Goal: Task Accomplishment & Management: Use online tool/utility

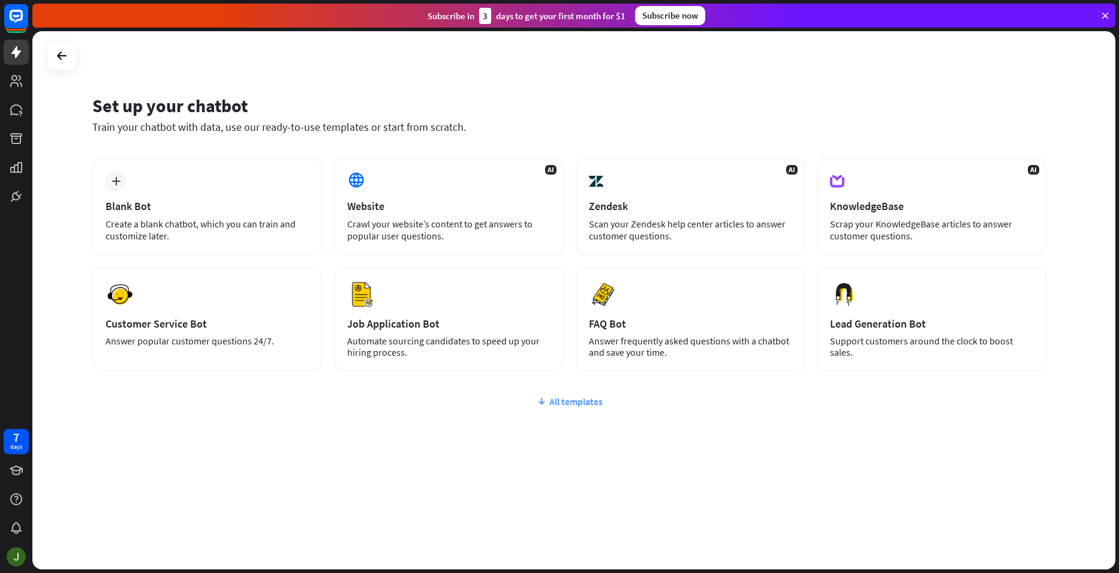
click at [545, 399] on icon at bounding box center [542, 401] width 10 height 12
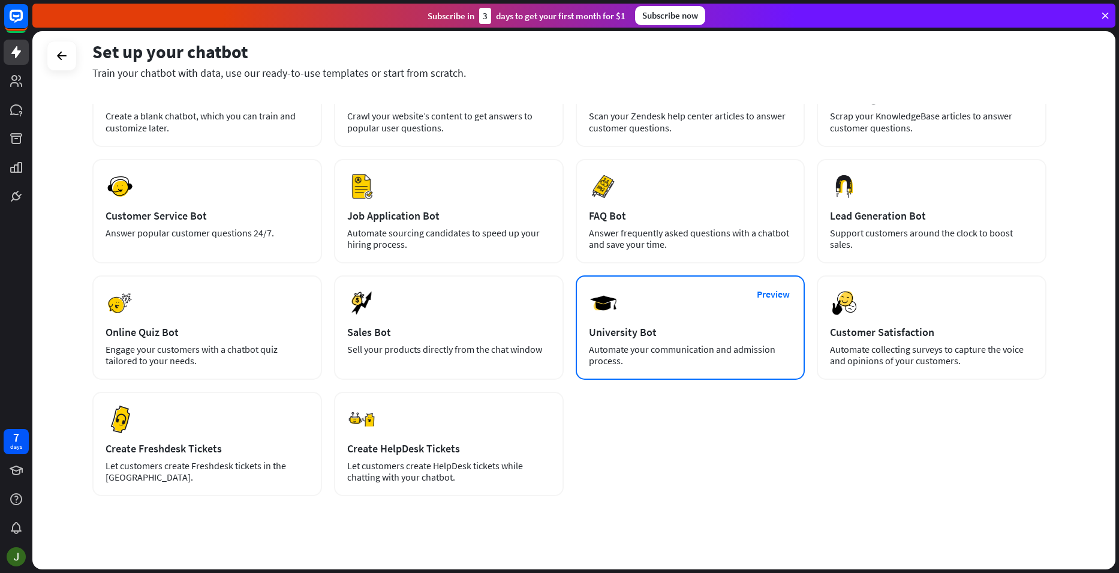
scroll to position [119, 0]
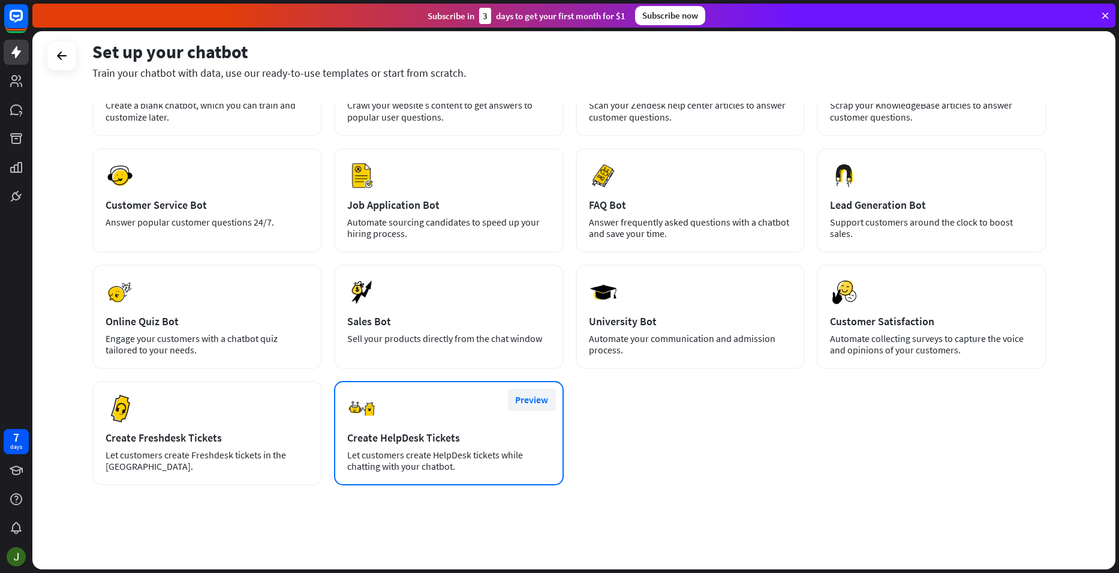
click at [537, 398] on button "Preview" at bounding box center [532, 400] width 48 height 22
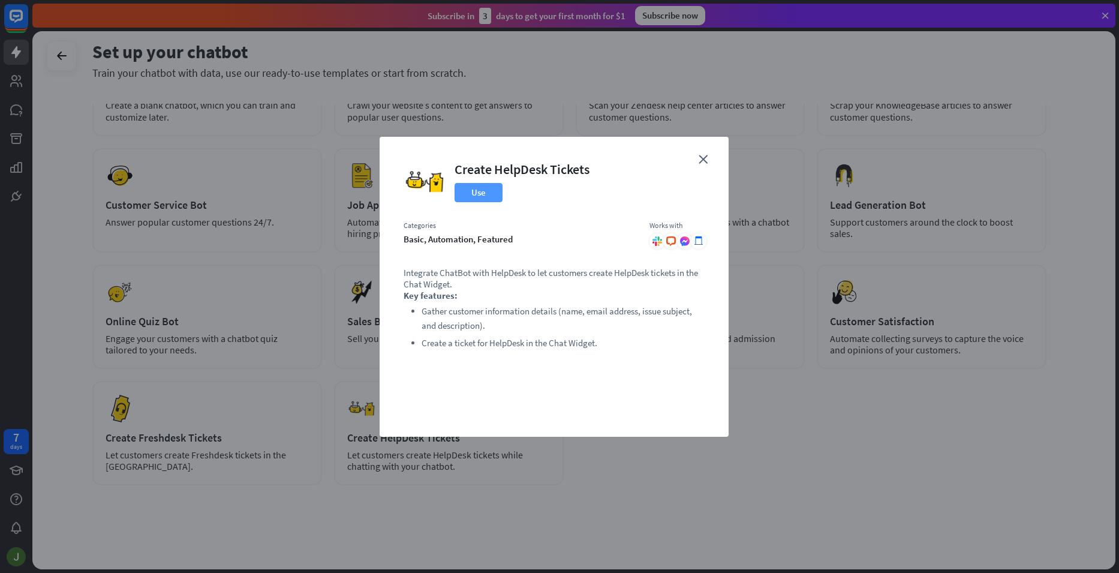
click at [479, 189] on button "Use" at bounding box center [479, 192] width 48 height 19
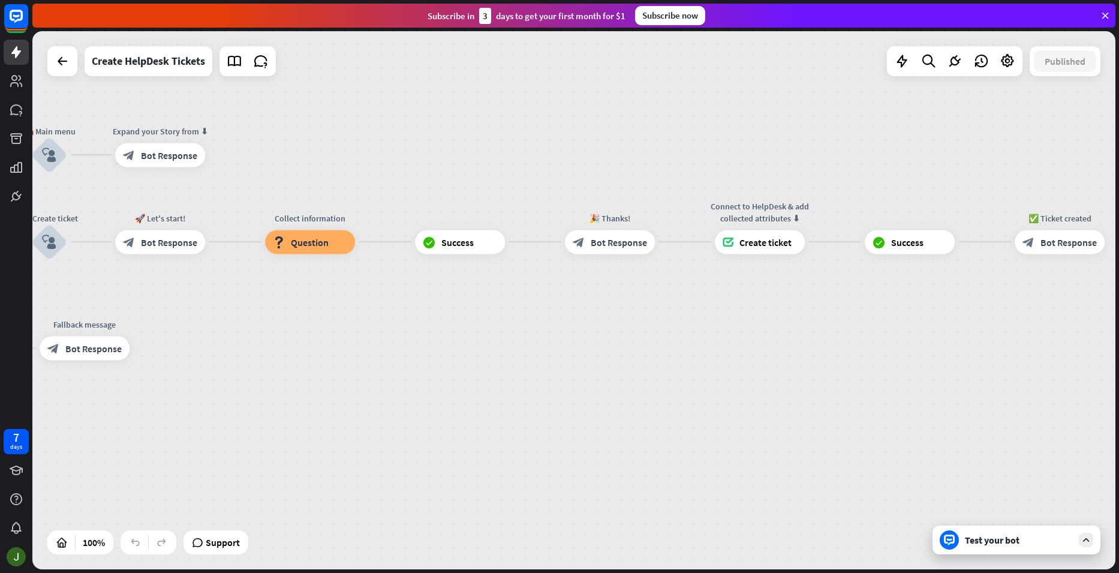
drag, startPoint x: 806, startPoint y: 351, endPoint x: 288, endPoint y: 324, distance: 518.4
click at [288, 324] on div "home_2 Start point 👋 Welcome message block_bot_response Bot Response 🤖 Main men…" at bounding box center [272, 543] width 1083 height 538
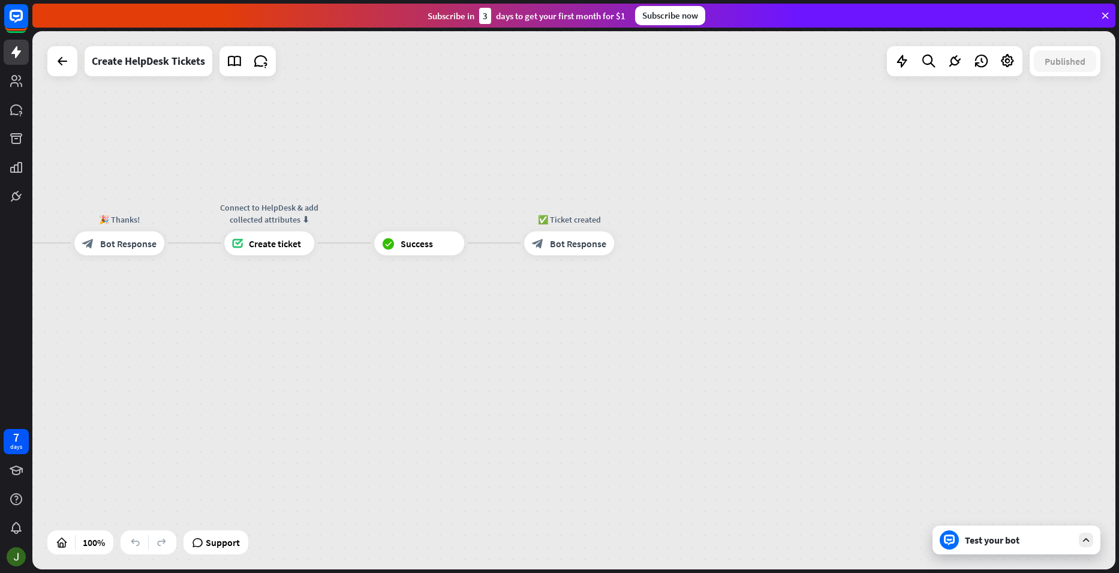
drag, startPoint x: 843, startPoint y: 340, endPoint x: 353, endPoint y: 341, distance: 490.7
click at [353, 341] on div "home_2 Start point 👋 Welcome message block_bot_response Bot Response 🤖 Main men…" at bounding box center [573, 300] width 1083 height 538
drag, startPoint x: 334, startPoint y: 331, endPoint x: 854, endPoint y: 330, distance: 520.7
click at [854, 330] on div "home_2 Start point 👋 Welcome message block_bot_response Bot Response 🤖 Main men…" at bounding box center [573, 300] width 1083 height 538
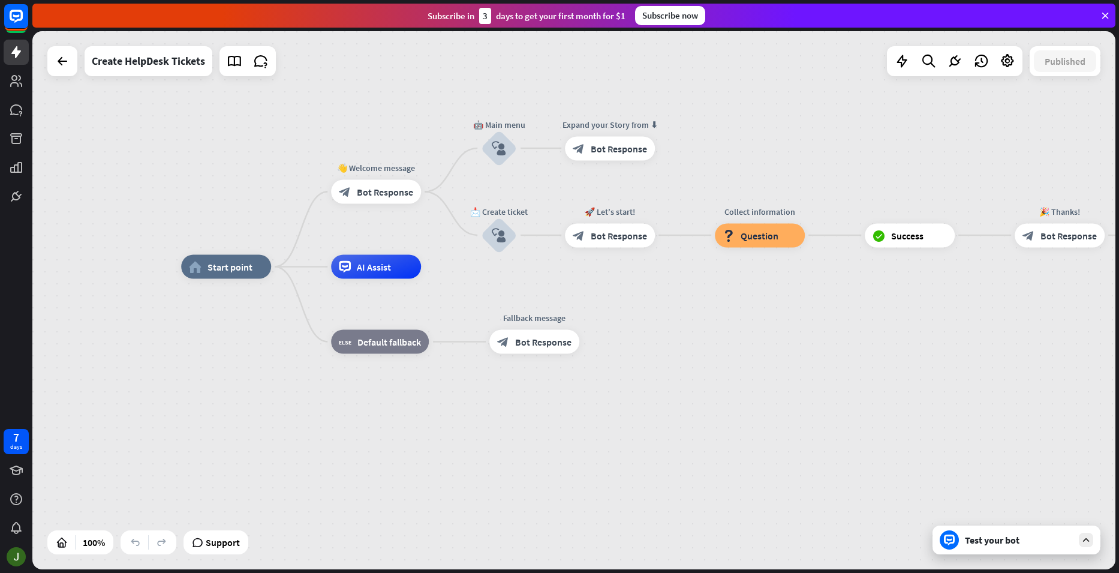
drag, startPoint x: 322, startPoint y: 335, endPoint x: 643, endPoint y: 322, distance: 321.8
click at [643, 322] on div "home_2 Start point 👋 Welcome message block_bot_response Bot Response 🤖 Main men…" at bounding box center [722, 536] width 1083 height 538
click at [1024, 540] on div "Test your bot" at bounding box center [1019, 540] width 108 height 12
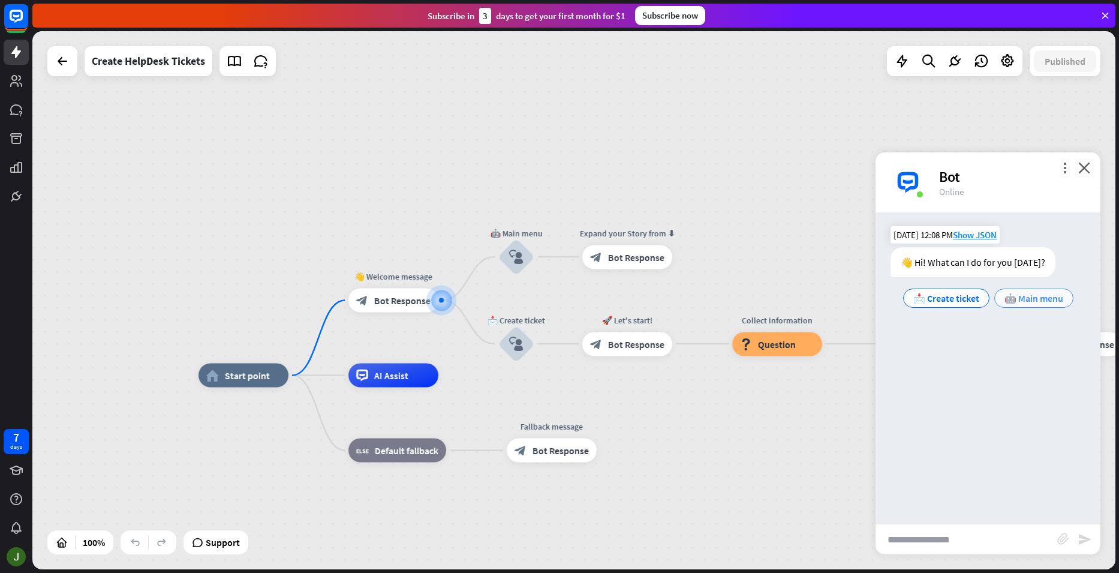
click at [1043, 296] on span "🤖 Main menu" at bounding box center [1034, 298] width 59 height 12
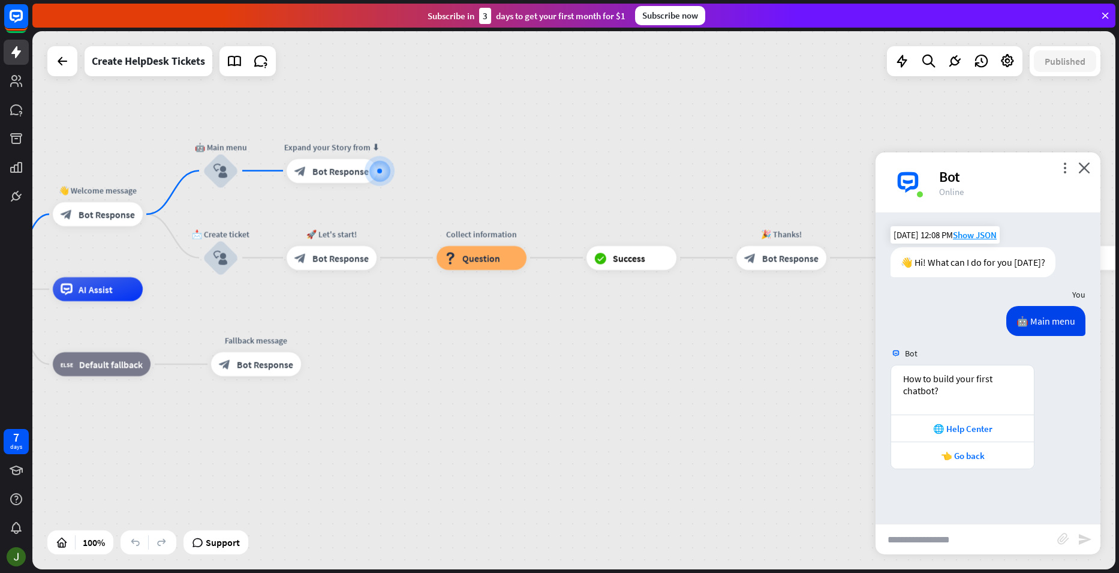
drag, startPoint x: 765, startPoint y: 321, endPoint x: 722, endPoint y: 213, distance: 116.3
click at [709, 200] on div "home_2 Start point 👋 Welcome message block_bot_response Bot Response 🤖 Main men…" at bounding box center [573, 300] width 1083 height 538
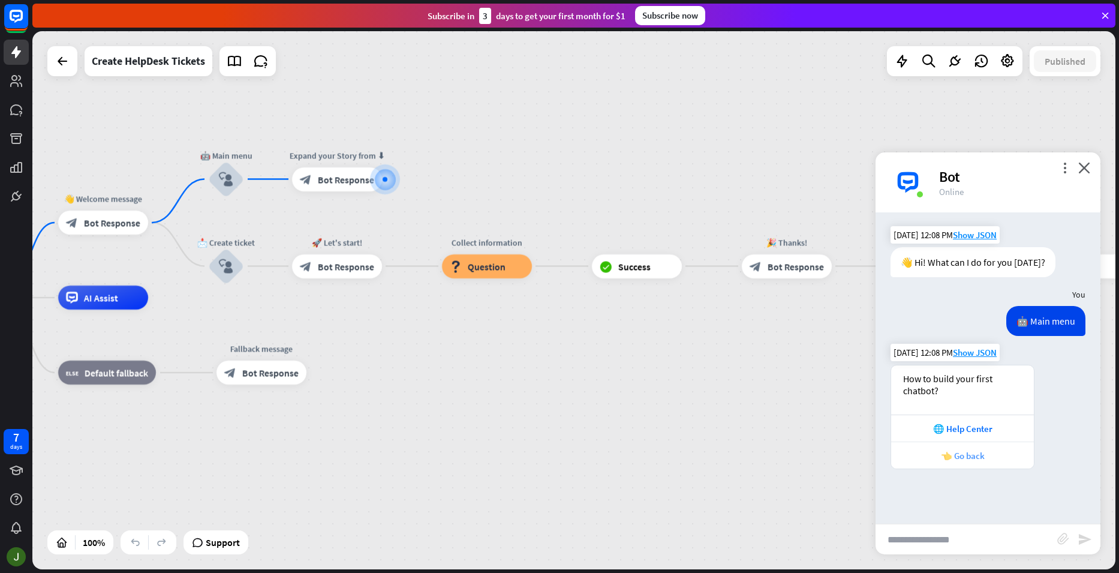
click at [976, 454] on div "👈 Go back" at bounding box center [962, 455] width 131 height 11
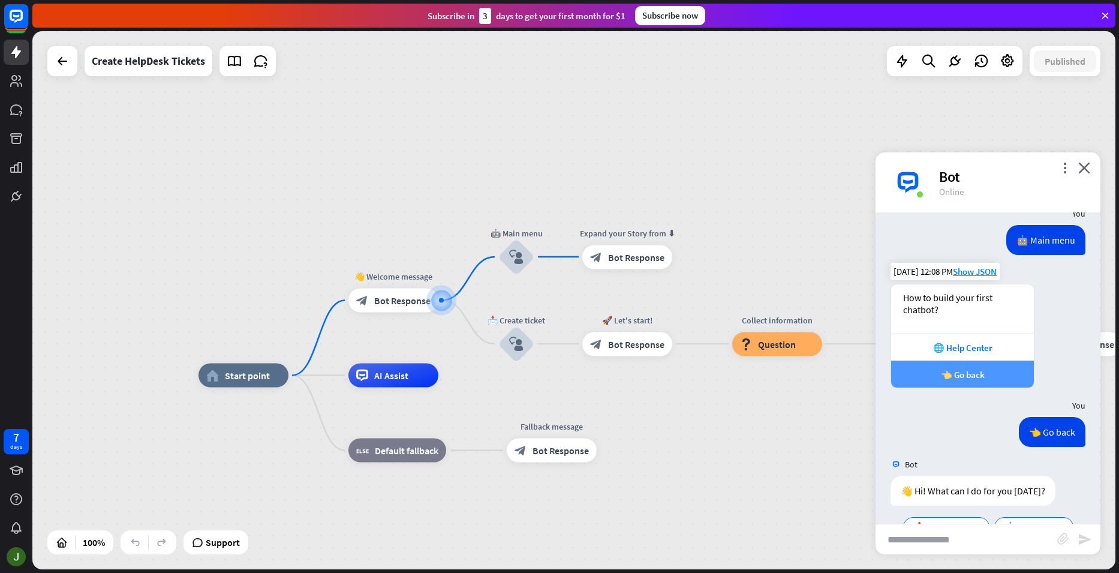
scroll to position [114, 0]
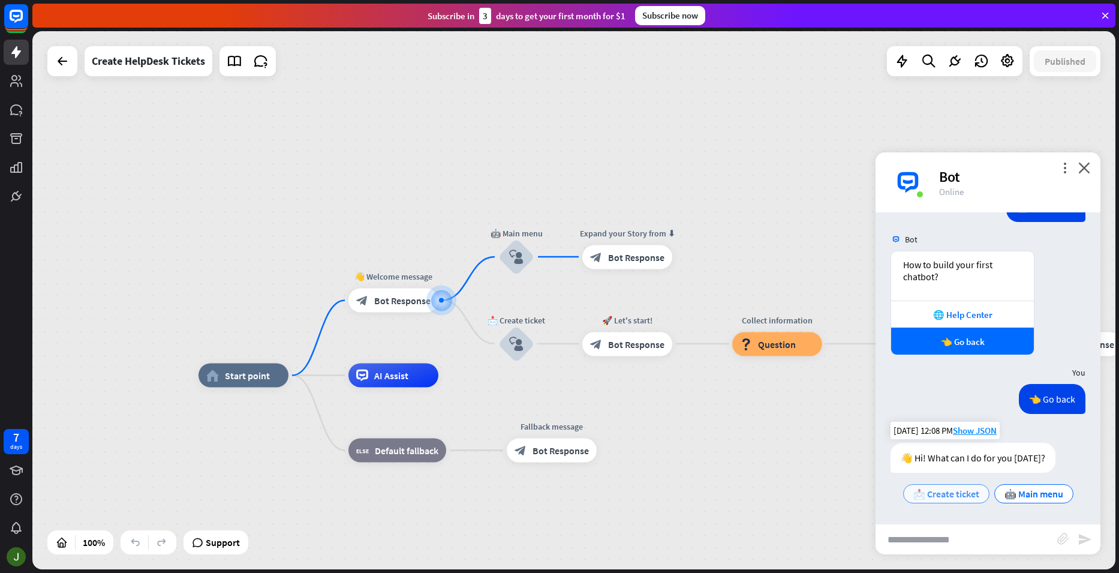
click at [946, 497] on span "📩 Create ticket" at bounding box center [947, 494] width 66 height 12
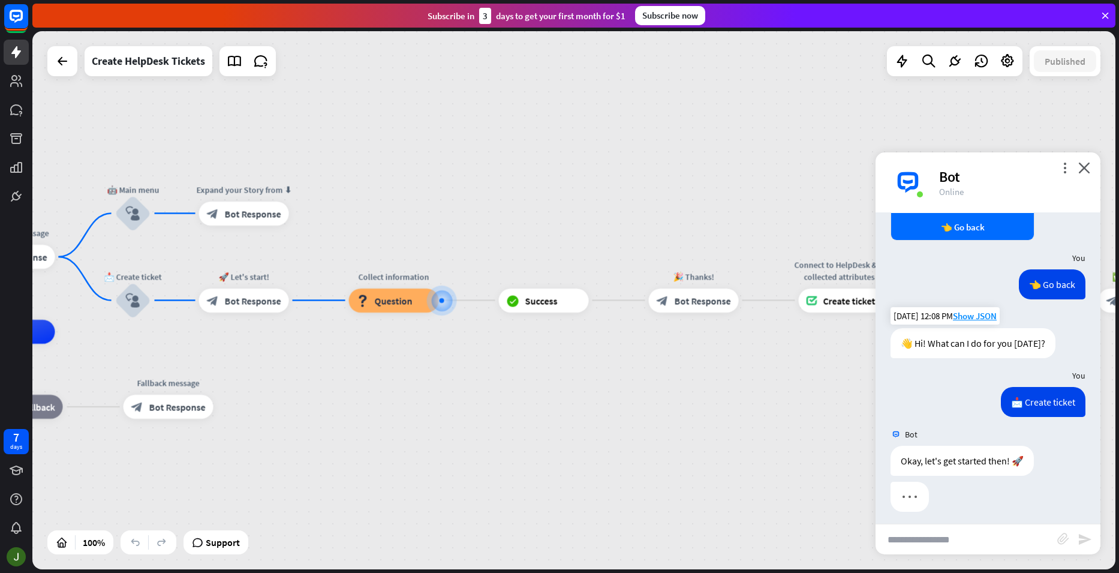
scroll to position [235, 0]
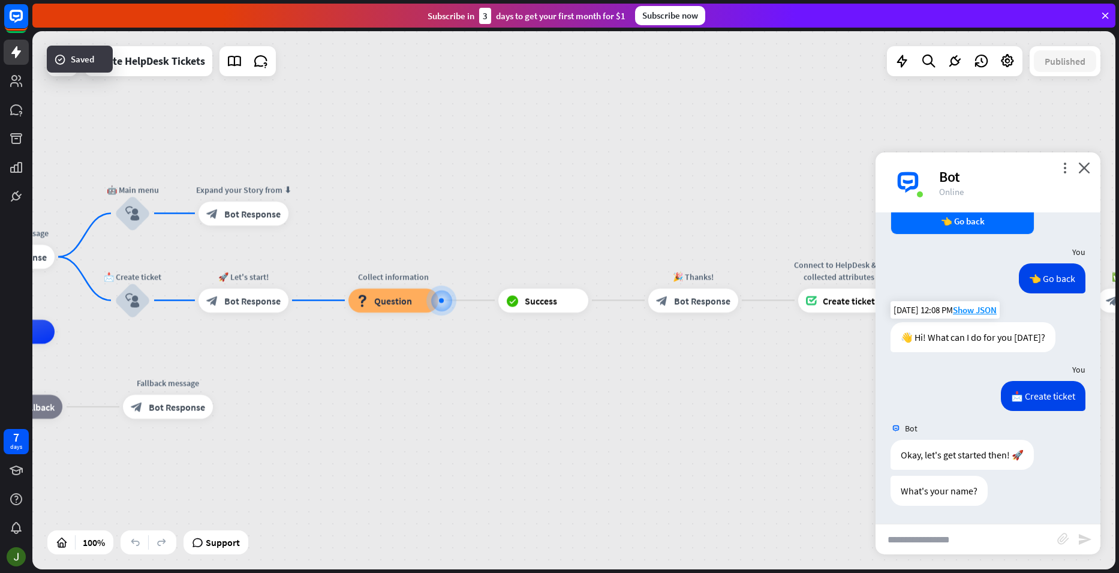
click at [948, 544] on input "text" at bounding box center [967, 539] width 182 height 30
type input "******"
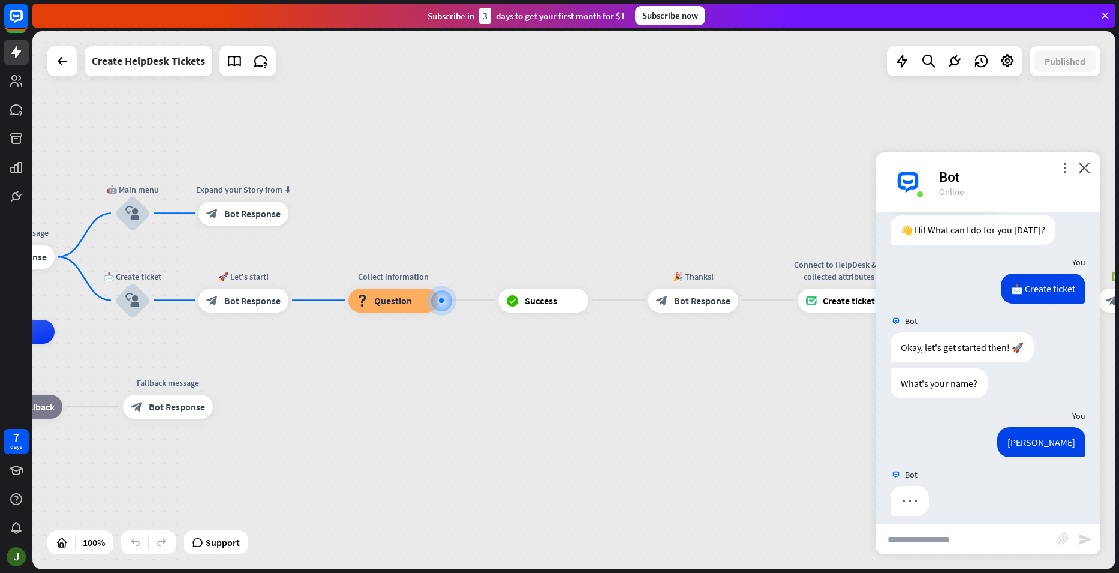
scroll to position [352, 0]
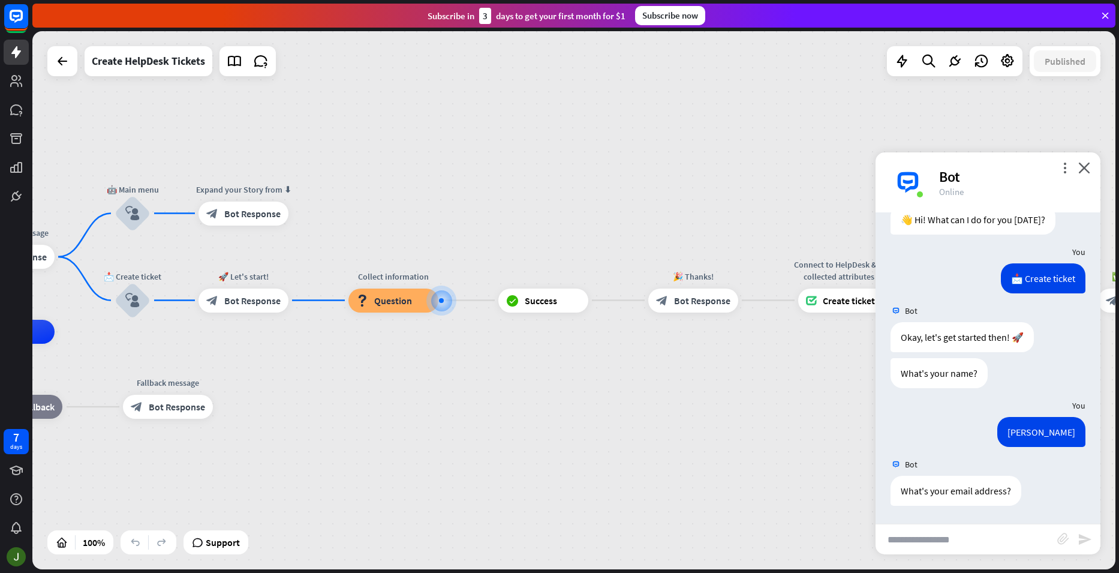
click at [959, 544] on input "text" at bounding box center [967, 539] width 182 height 30
type input "**********"
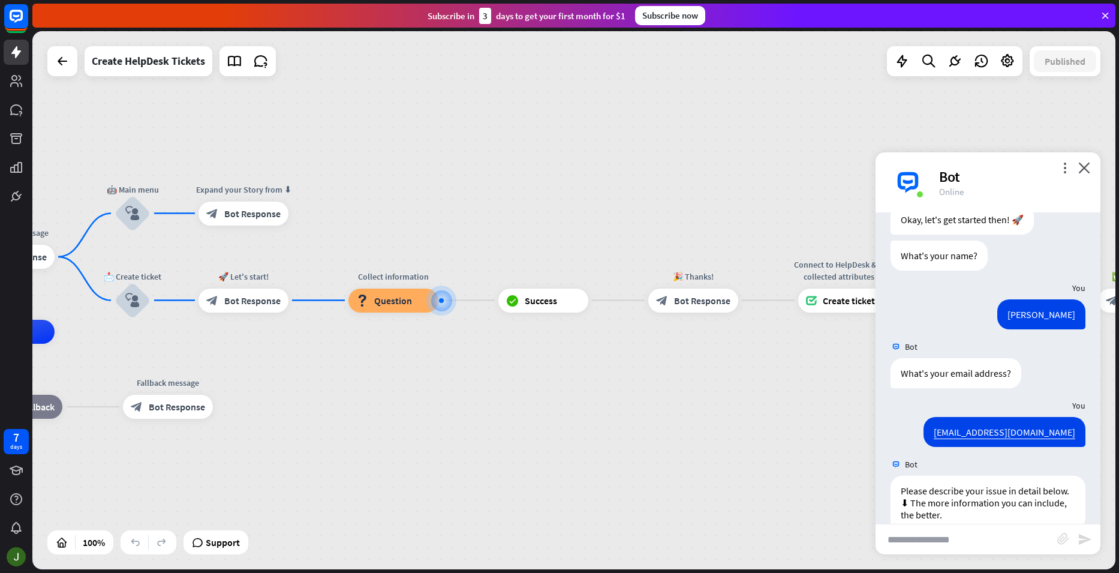
scroll to position [494, 0]
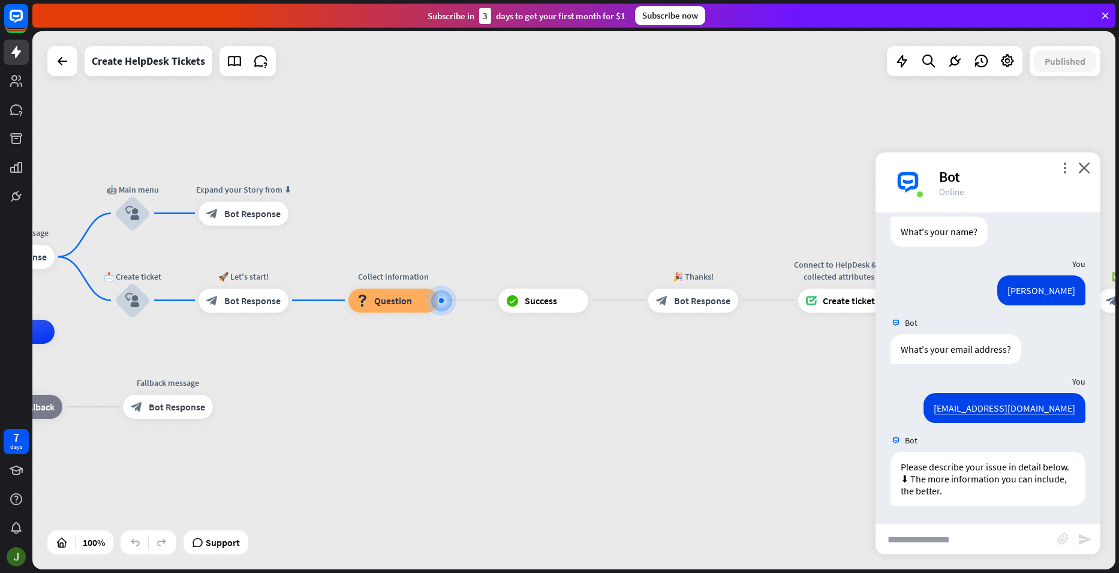
click at [966, 535] on input "text" at bounding box center [967, 539] width 182 height 30
type input "**********"
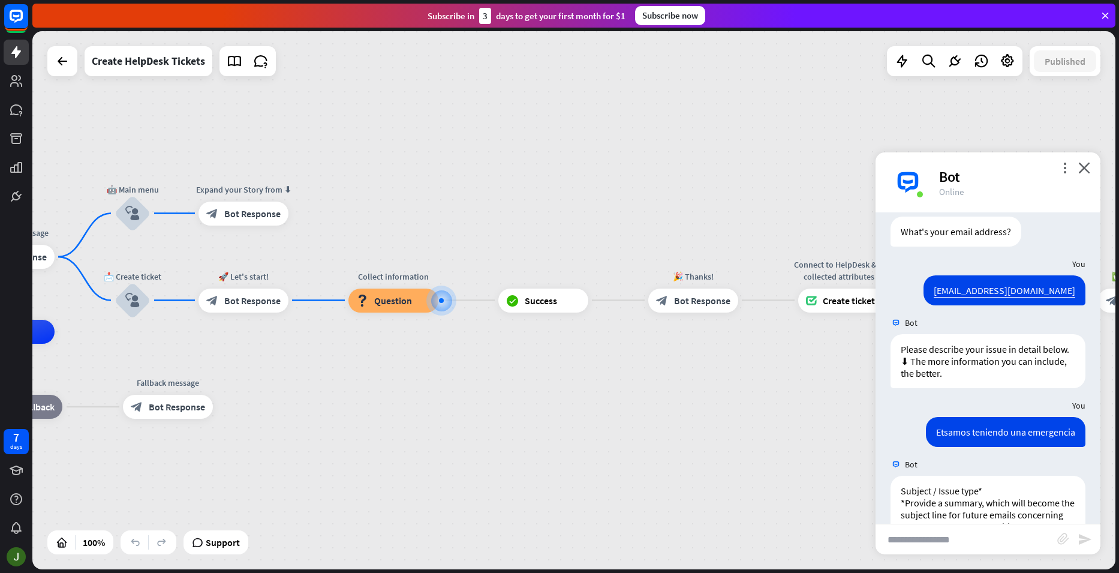
scroll to position [659, 0]
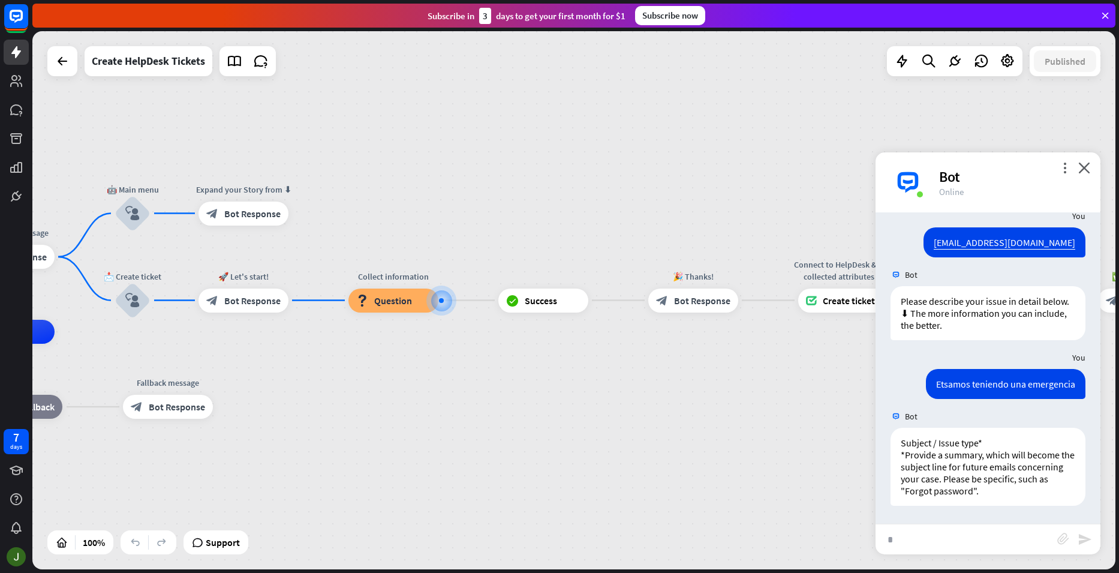
type input "**"
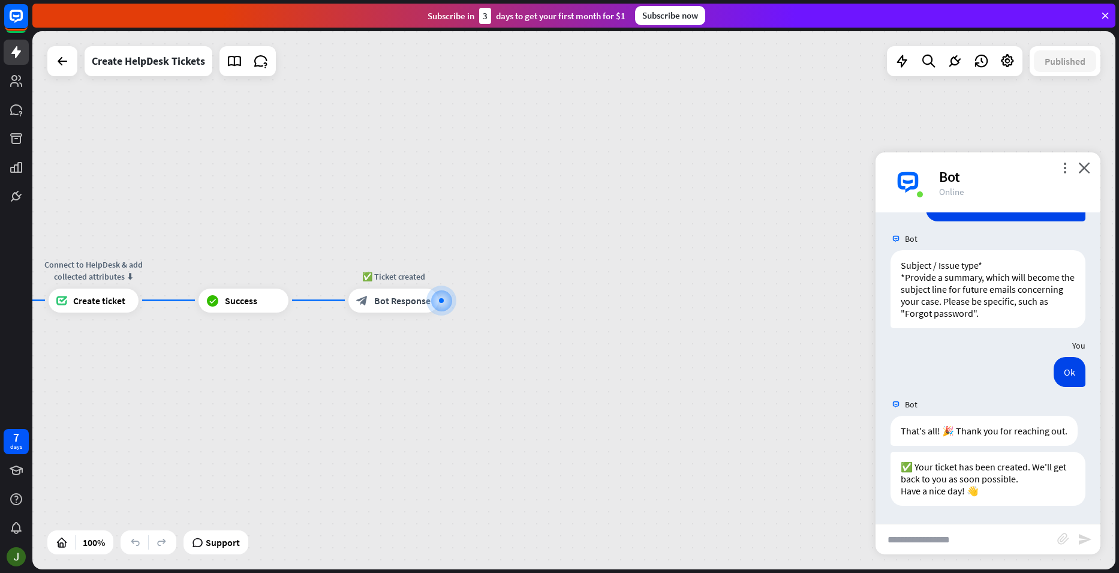
scroll to position [849, 0]
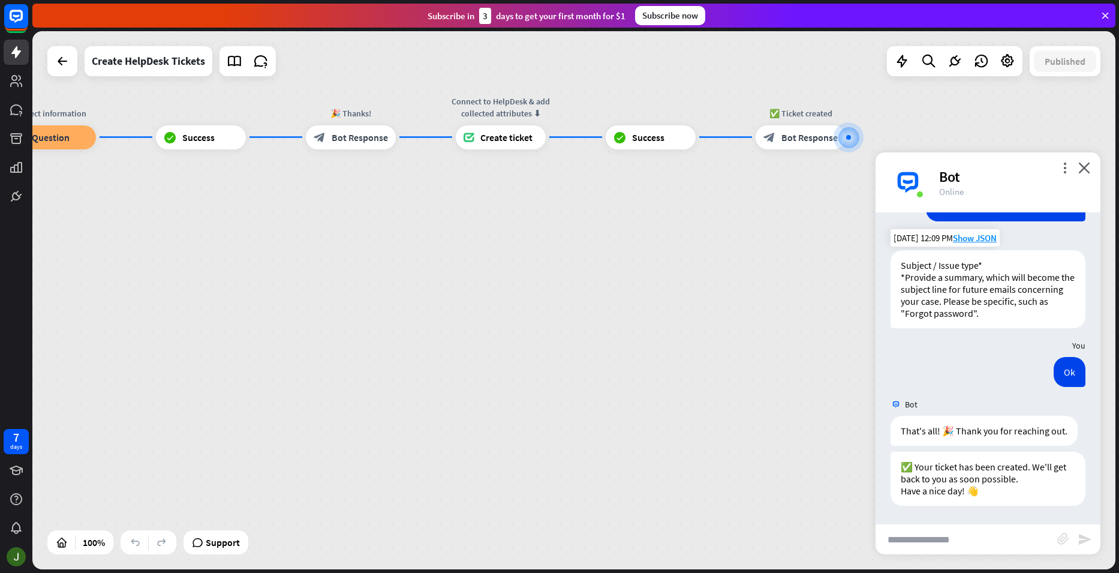
drag, startPoint x: 581, startPoint y: 421, endPoint x: 938, endPoint y: 253, distance: 394.5
click at [987, 258] on div "home_2 Start point 👋 Welcome message block_bot_response Bot Response 🤖 Main men…" at bounding box center [573, 300] width 1083 height 538
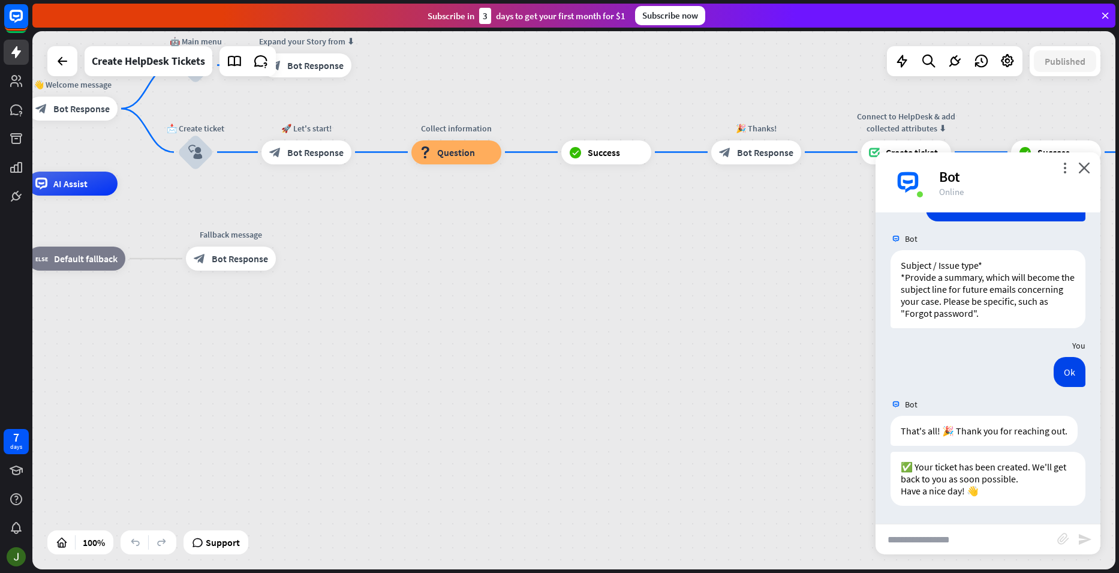
drag, startPoint x: 343, startPoint y: 342, endPoint x: 729, endPoint y: 349, distance: 386.4
click at [729, 349] on div "home_2 Start point 👋 Welcome message block_bot_response Bot Response 🤖 Main men…" at bounding box center [419, 453] width 1083 height 538
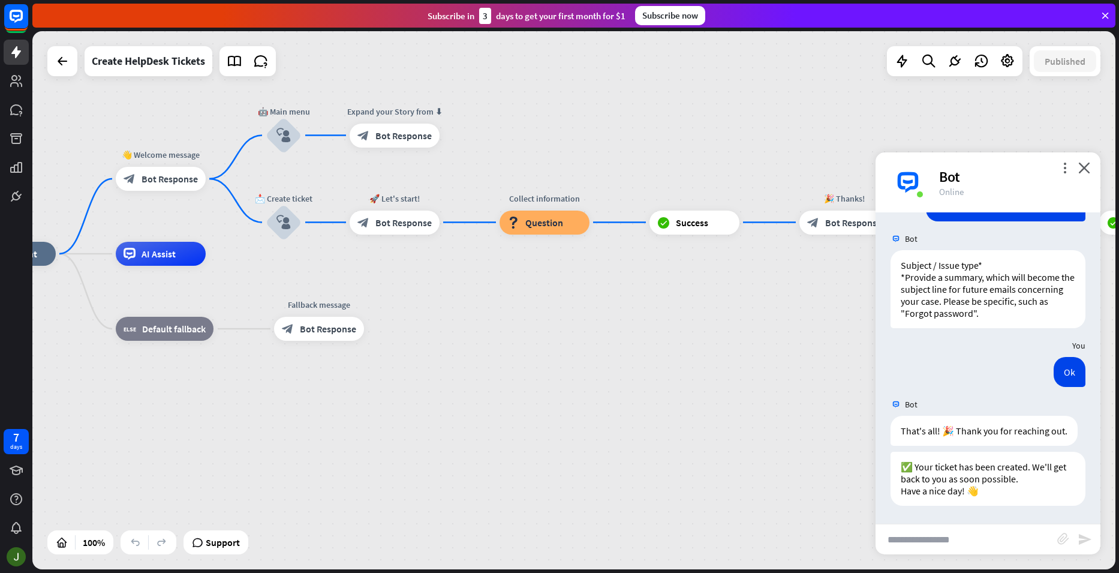
drag, startPoint x: 201, startPoint y: 389, endPoint x: 287, endPoint y: 459, distance: 110.5
click at [287, 459] on div "home_2 Start point 👋 Welcome message block_bot_response Bot Response 🤖 Main men…" at bounding box center [507, 523] width 1083 height 538
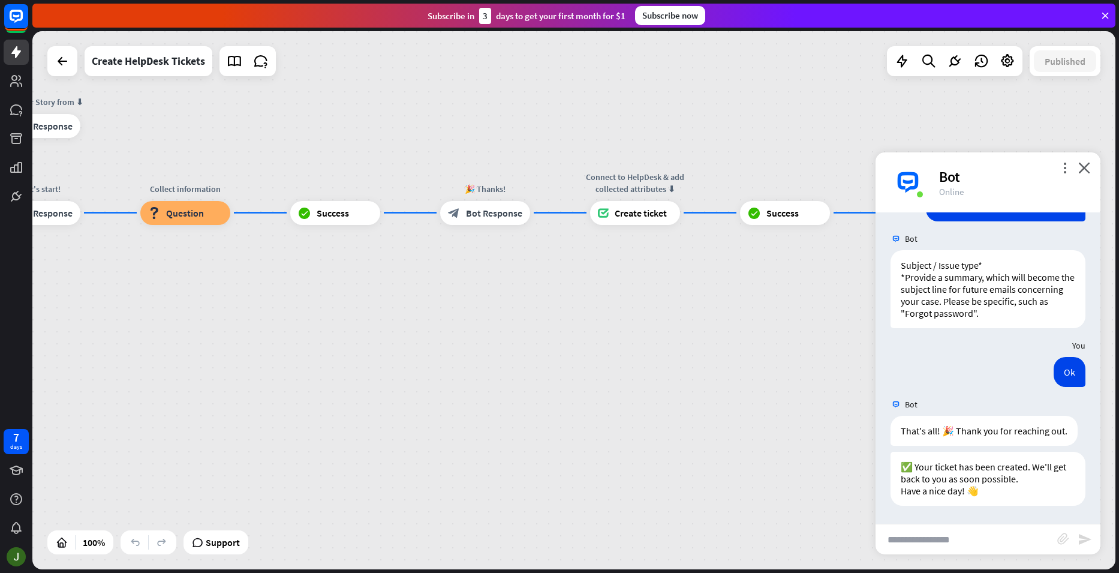
drag, startPoint x: 663, startPoint y: 374, endPoint x: 265, endPoint y: 364, distance: 399.0
click at [265, 364] on div "home_2 Start point 👋 Welcome message block_bot_response Bot Response 🤖 Main men…" at bounding box center [147, 513] width 1083 height 538
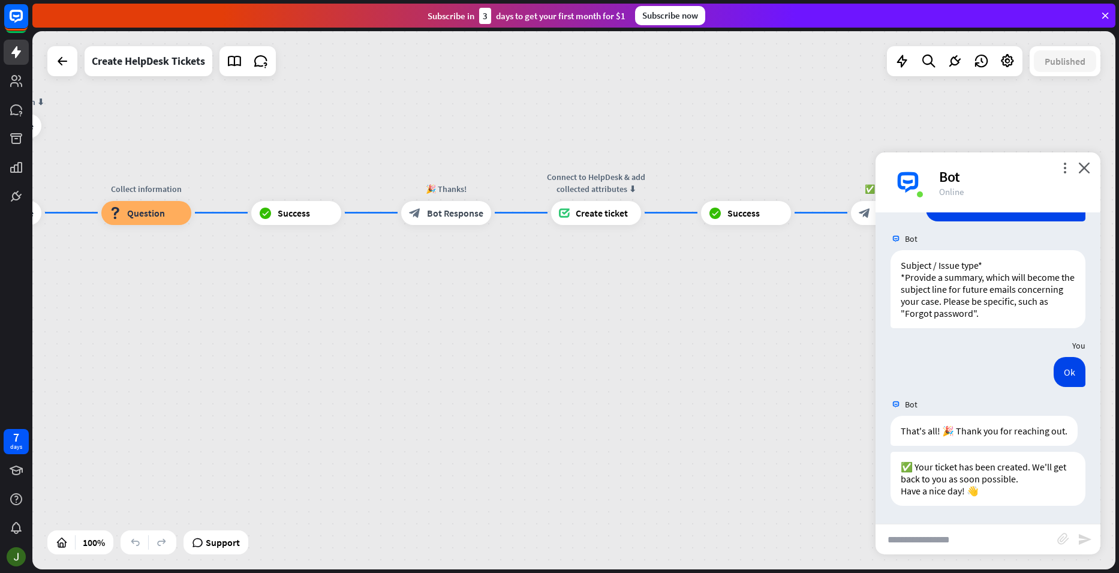
click at [677, 344] on div "home_2 Start point 👋 Welcome message block_bot_response Bot Response 🤖 Main men…" at bounding box center [573, 300] width 1083 height 538
click at [602, 332] on div "home_2 Start point 👋 Welcome message block_bot_response Bot Response 🤖 Main men…" at bounding box center [108, 513] width 1083 height 538
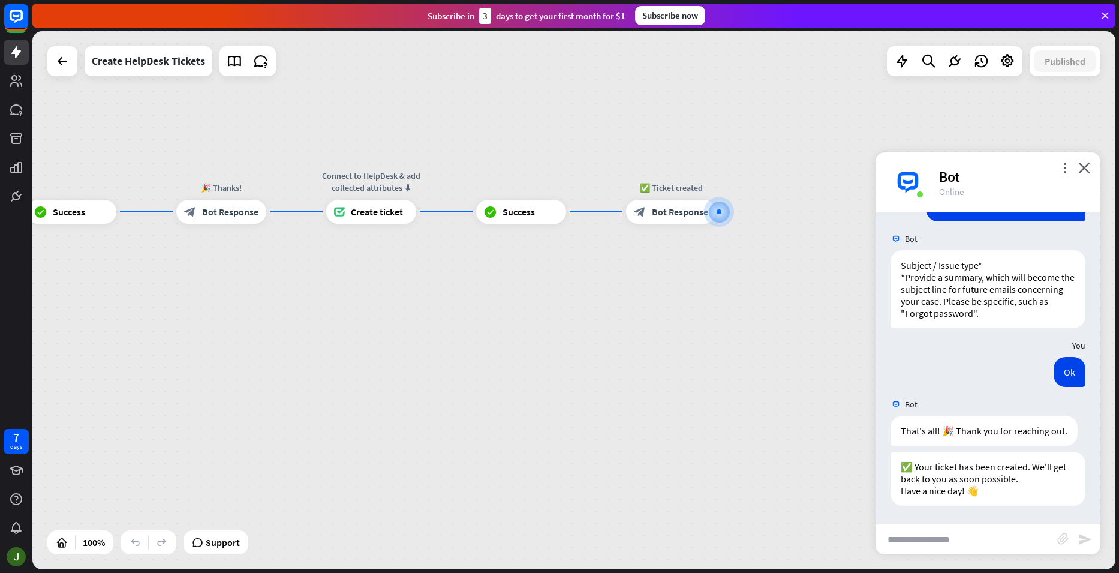
drag, startPoint x: 769, startPoint y: 341, endPoint x: 543, endPoint y: 346, distance: 225.6
click at [543, 346] on div "home_2 Start point 👋 Welcome message block_bot_response Bot Response 🤖 Main men…" at bounding box center [573, 300] width 1083 height 538
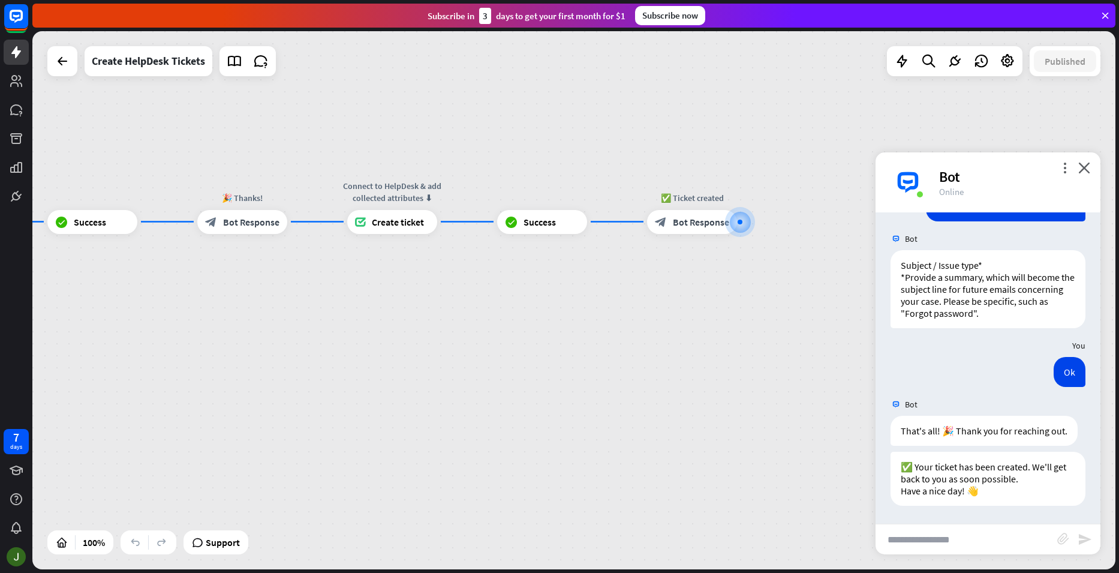
drag, startPoint x: 361, startPoint y: 356, endPoint x: 772, endPoint y: 362, distance: 411.6
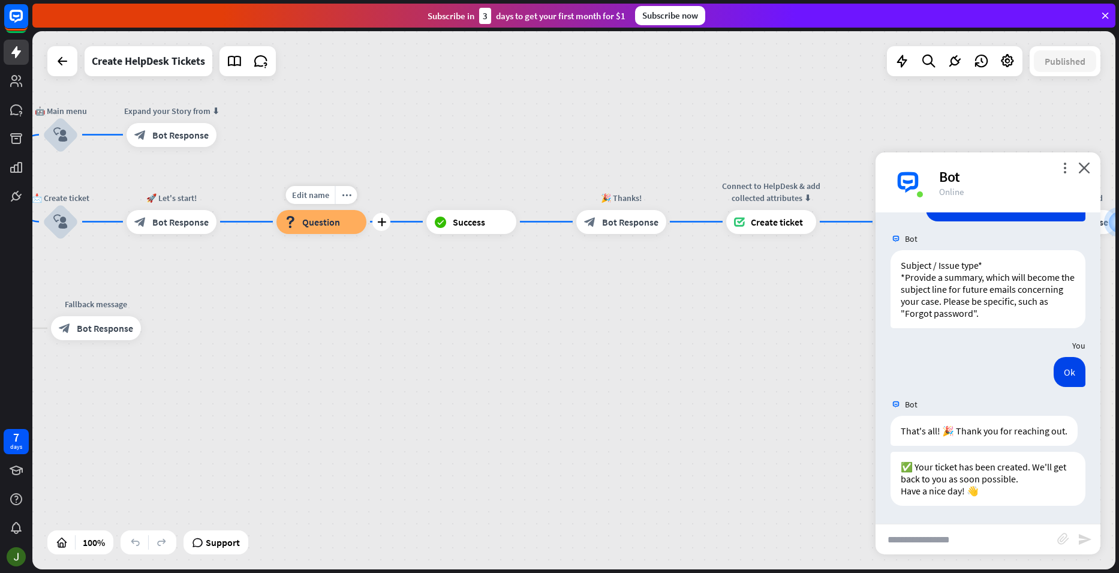
click at [315, 223] on span "Question" at bounding box center [321, 222] width 38 height 12
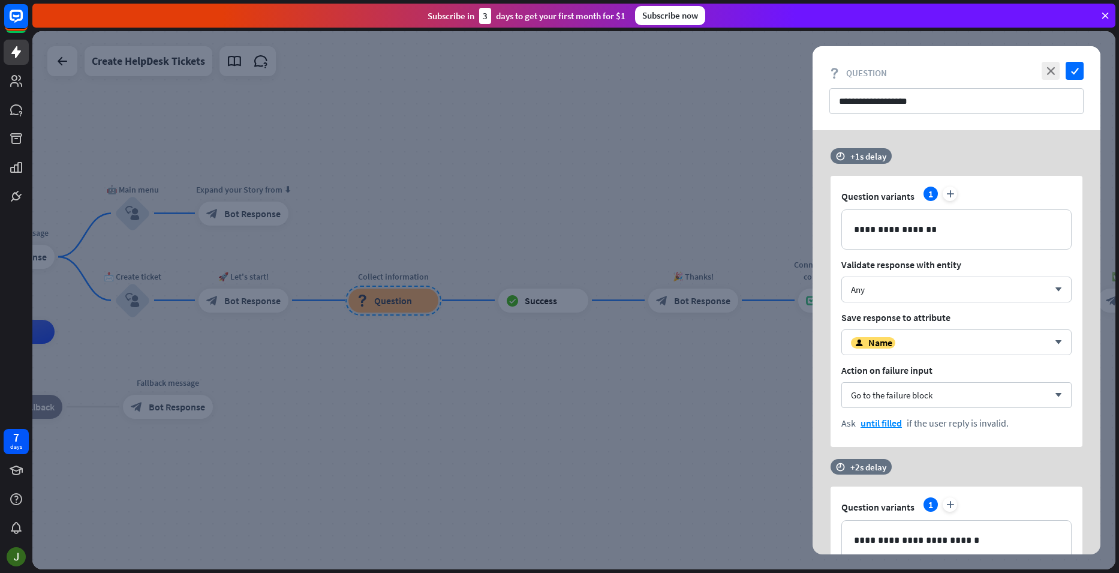
click at [638, 447] on div at bounding box center [573, 300] width 1083 height 538
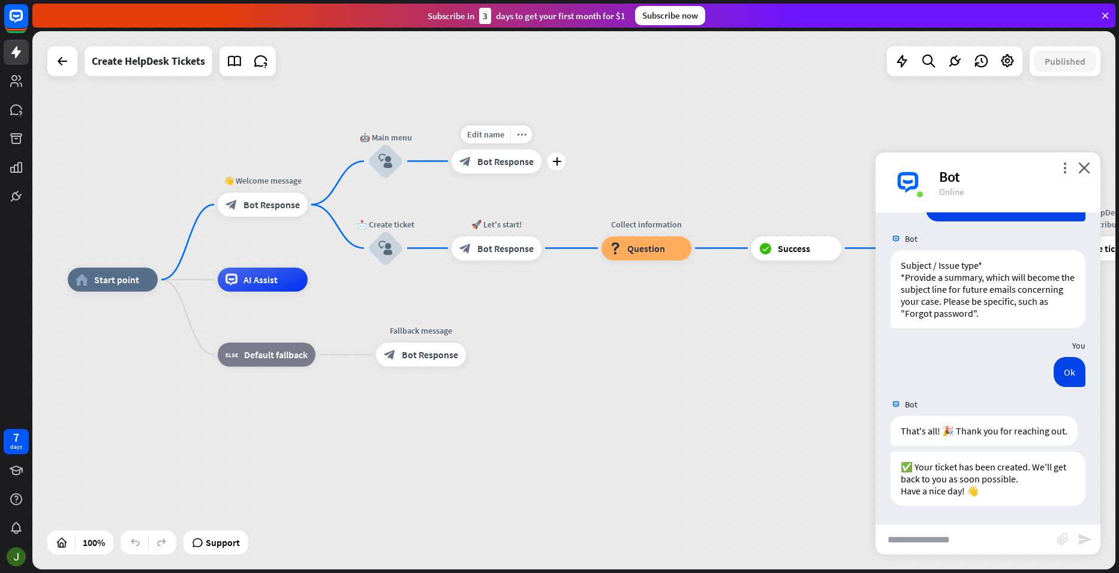
drag, startPoint x: 250, startPoint y: 244, endPoint x: 501, endPoint y: 191, distance: 256.7
click at [502, 173] on div "Edit name more_horiz plus block_bot_response Bot Response" at bounding box center [497, 161] width 90 height 24
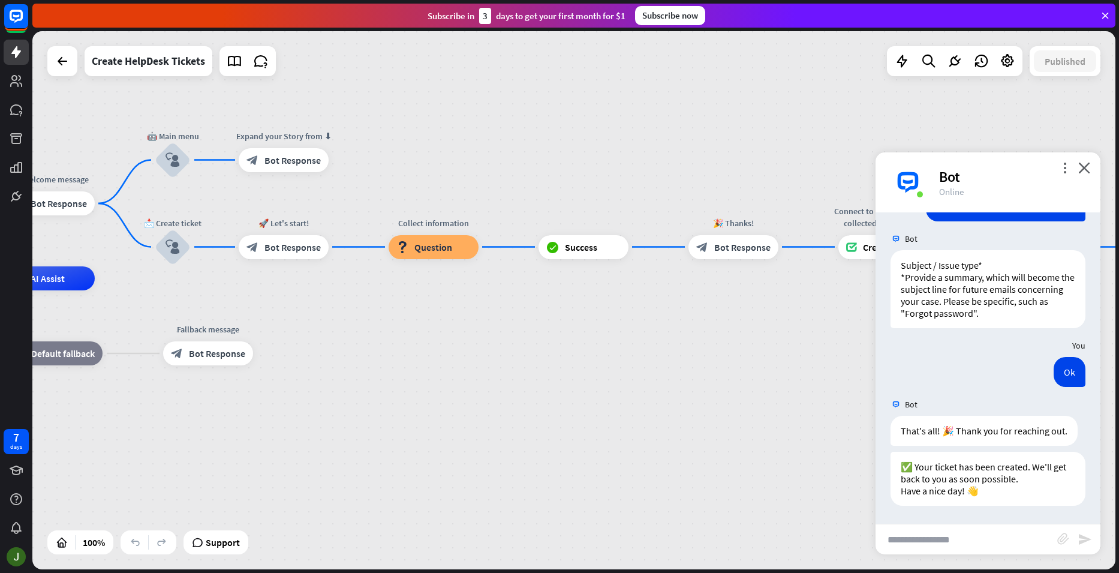
drag, startPoint x: 675, startPoint y: 204, endPoint x: 463, endPoint y: 203, distance: 212.4
click at [463, 203] on div "home_2 Start point 👋 Welcome message block_bot_response Bot Response 🤖 Main men…" at bounding box center [573, 300] width 1083 height 538
click at [950, 60] on icon at bounding box center [955, 61] width 16 height 16
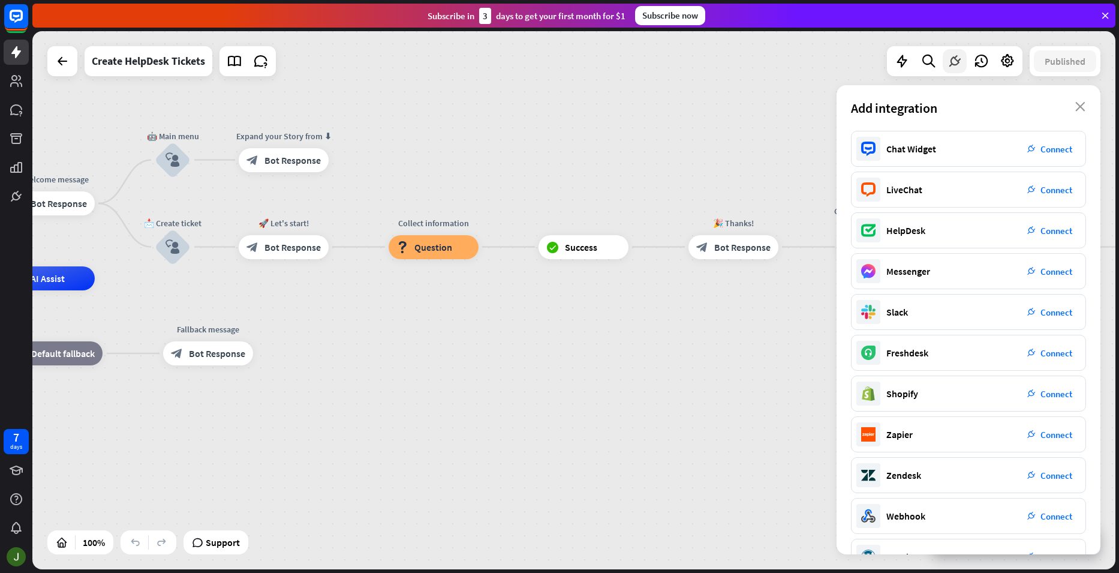
click at [950, 59] on icon at bounding box center [955, 61] width 16 height 16
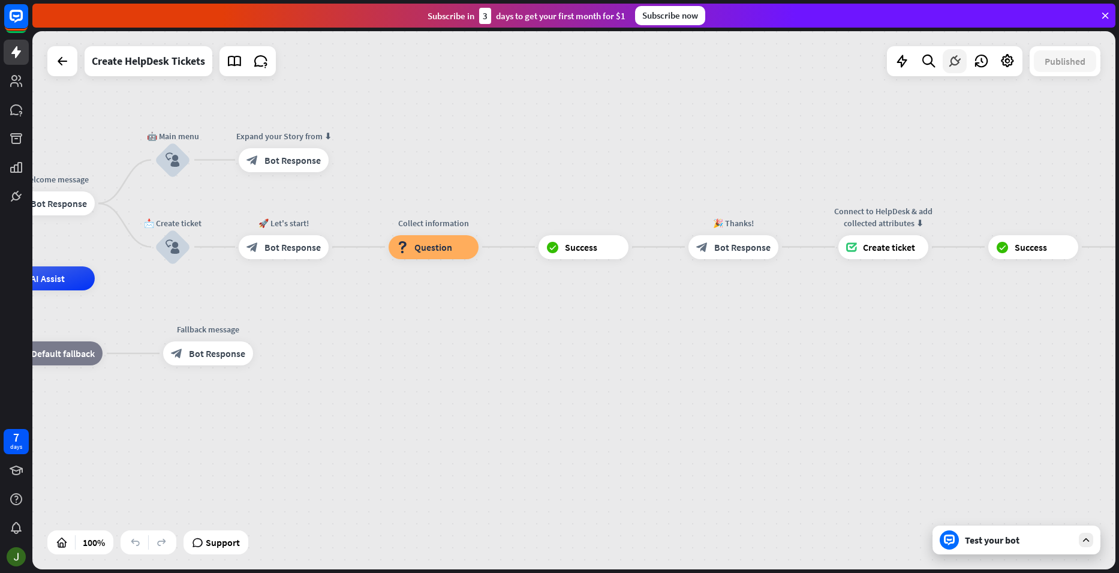
click at [950, 59] on icon at bounding box center [955, 61] width 16 height 16
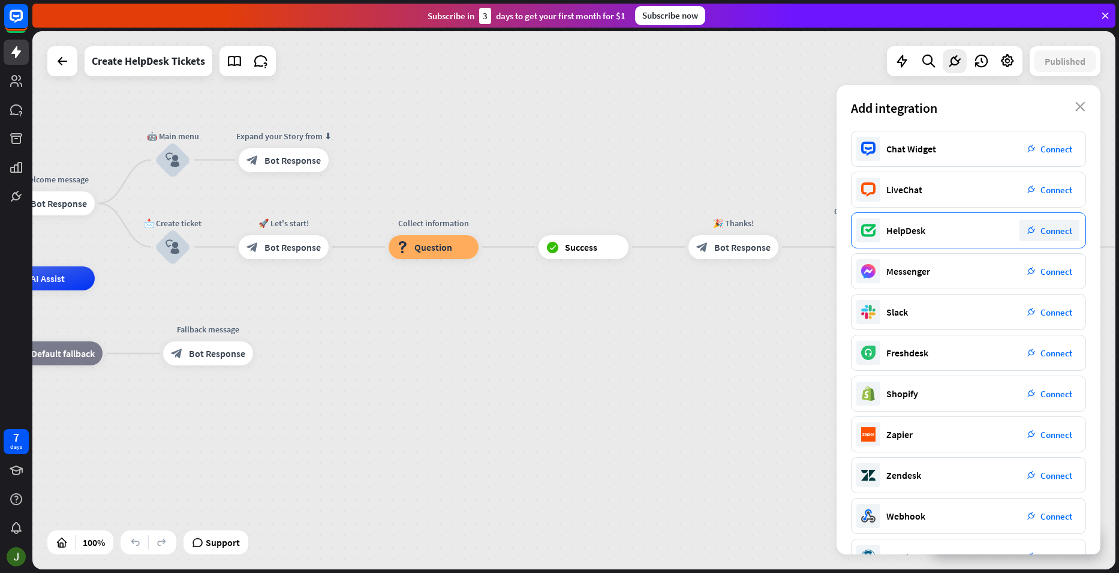
click at [988, 226] on div "HelpDesk plug_integration Connect" at bounding box center [968, 230] width 235 height 36
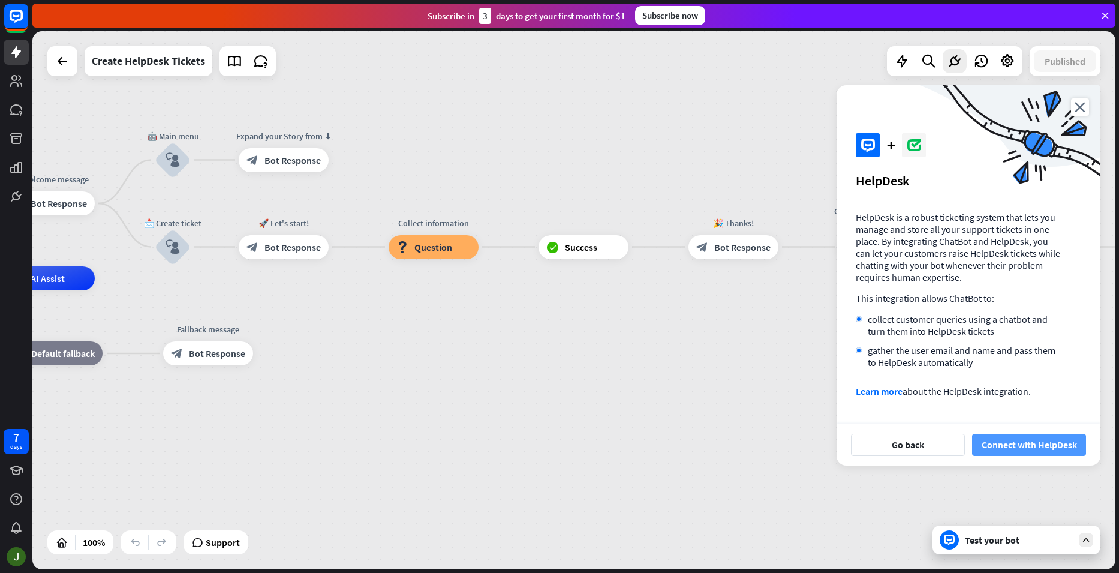
click at [1020, 452] on button "Connect with HelpDesk" at bounding box center [1029, 445] width 114 height 22
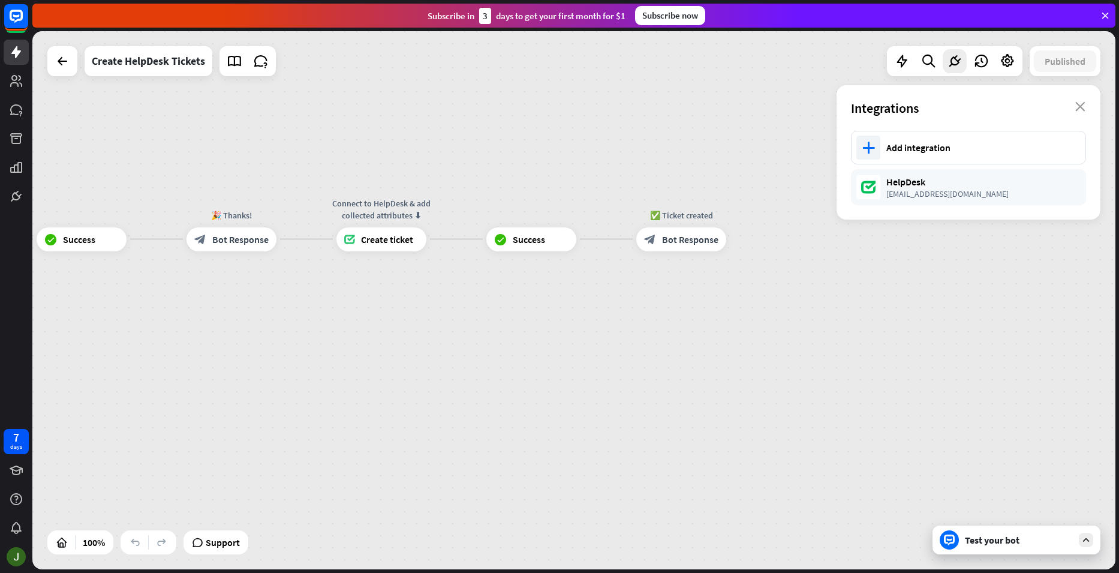
drag, startPoint x: 941, startPoint y: 342, endPoint x: 439, endPoint y: 334, distance: 502.2
click at [439, 334] on div "home_2 Start point 👋 Welcome message block_bot_response Bot Response 🤖 Main men…" at bounding box center [573, 300] width 1083 height 538
click at [746, 242] on div "plus" at bounding box center [741, 239] width 18 height 18
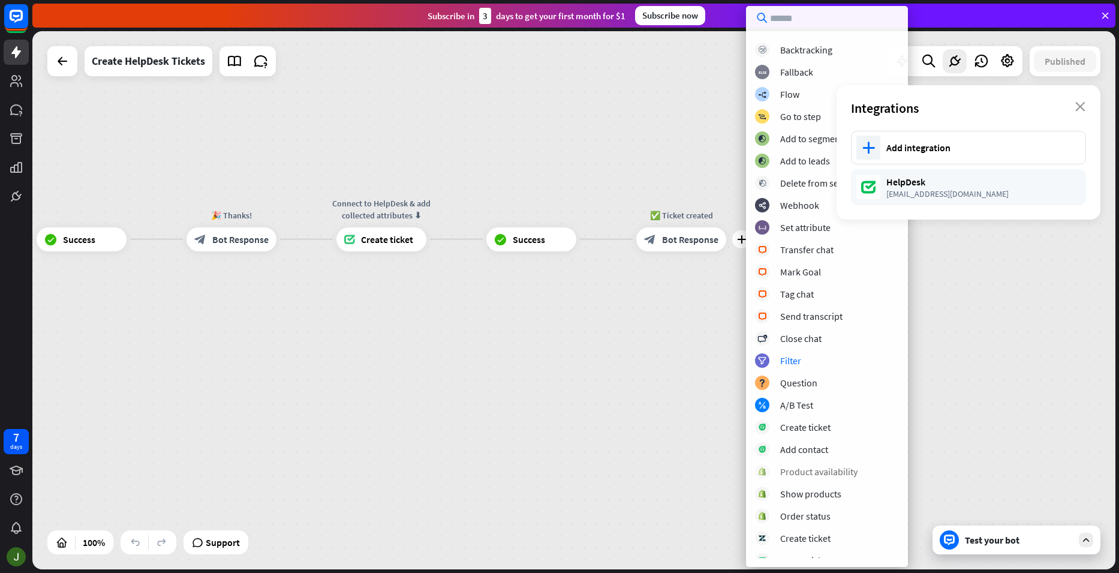
scroll to position [140, 0]
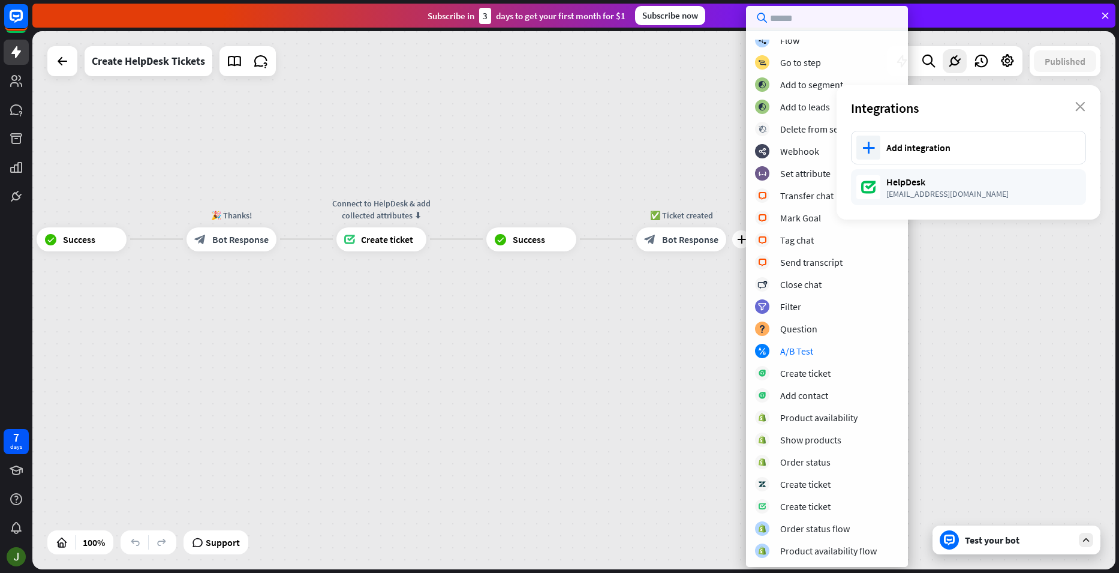
click at [996, 338] on div "home_2 Start point 👋 Welcome message block_bot_response Bot Response 🤖 Main men…" at bounding box center [573, 300] width 1083 height 538
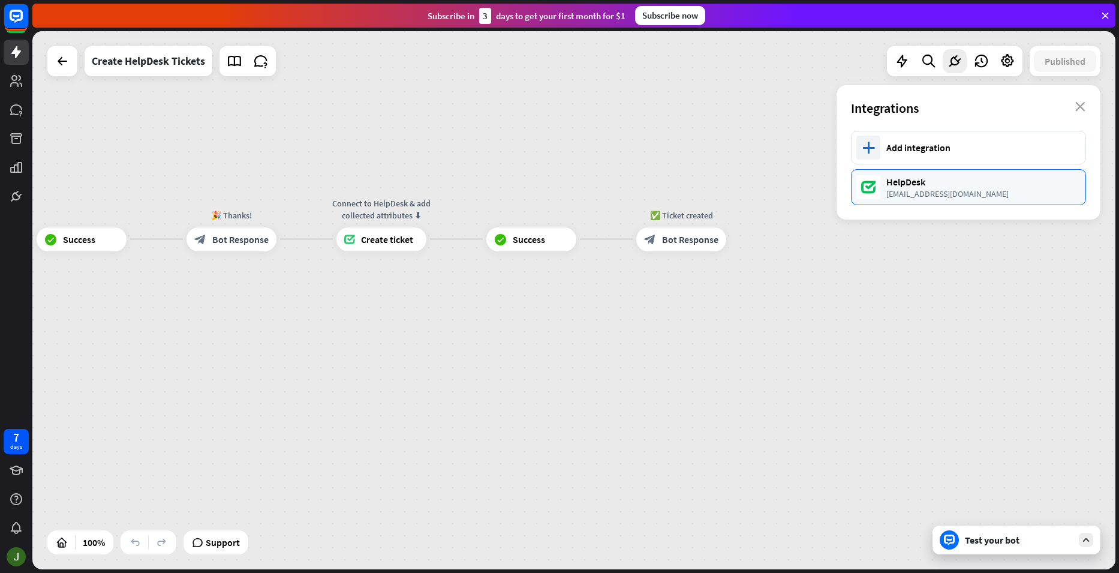
click at [917, 189] on div "[EMAIL_ADDRESS][DOMAIN_NAME]" at bounding box center [980, 193] width 187 height 11
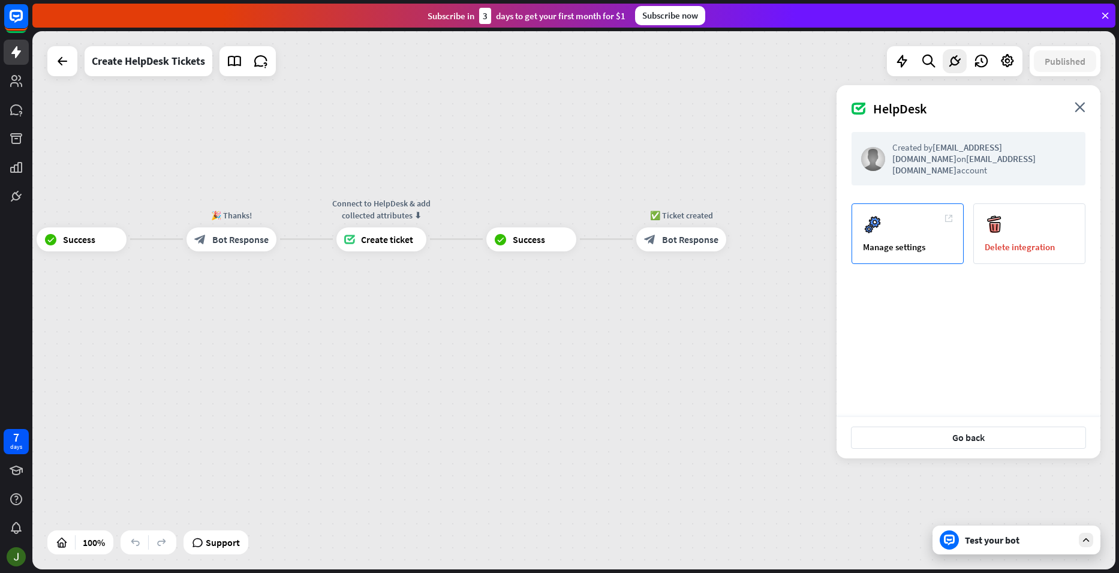
click at [924, 238] on div "Manage settings" at bounding box center [908, 233] width 112 height 61
click at [546, 143] on div "home_2 Start point 👋 Welcome message block_bot_response Bot Response 🤖 Main men…" at bounding box center [573, 300] width 1083 height 538
click at [1082, 110] on icon "close" at bounding box center [1080, 107] width 11 height 10
